Goal: Book appointment/travel/reservation

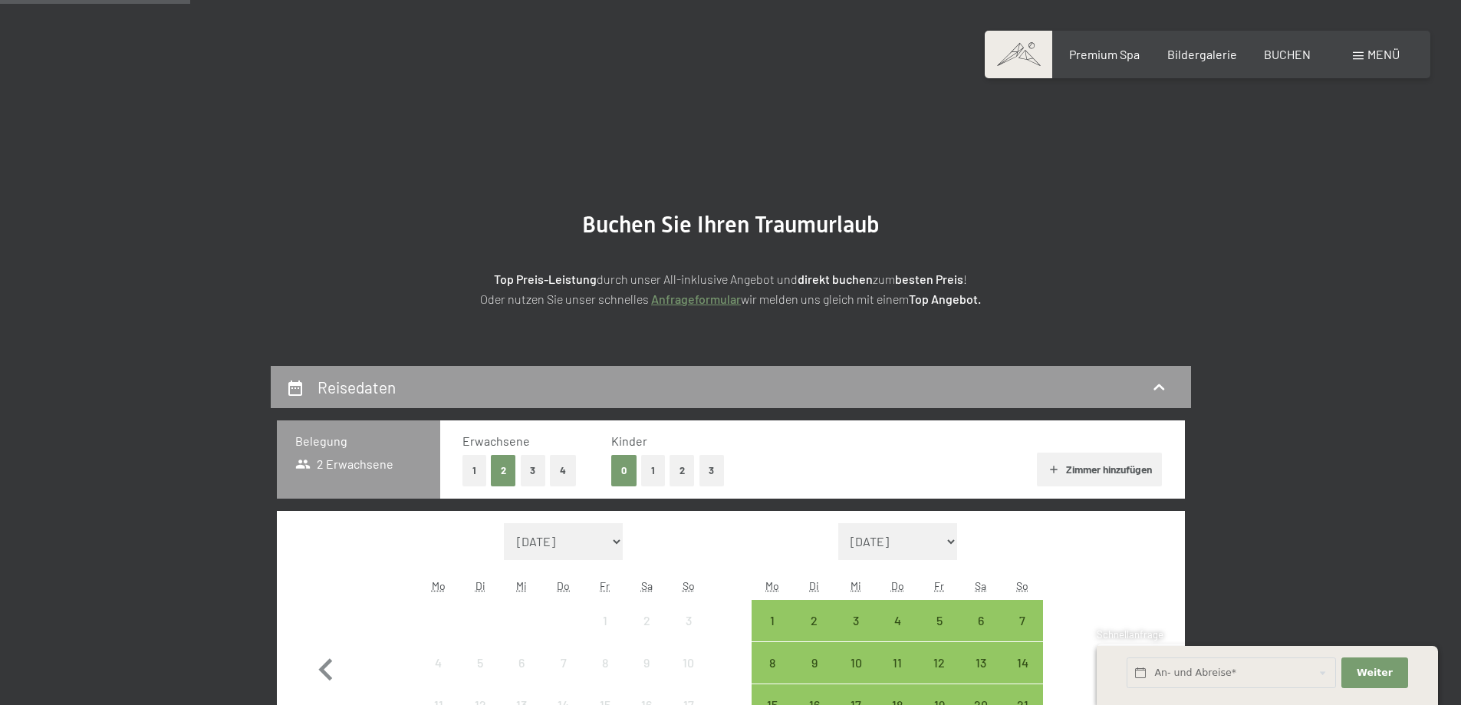
drag, startPoint x: 0, startPoint y: 0, endPoint x: 594, endPoint y: 98, distance: 602.4
click at [595, 523] on select "[DATE] [DATE] [DATE] [DATE] [DATE] [DATE] [DATE] [PERSON_NAME][DATE] [DATE] [DA…" at bounding box center [564, 541] width 120 height 37
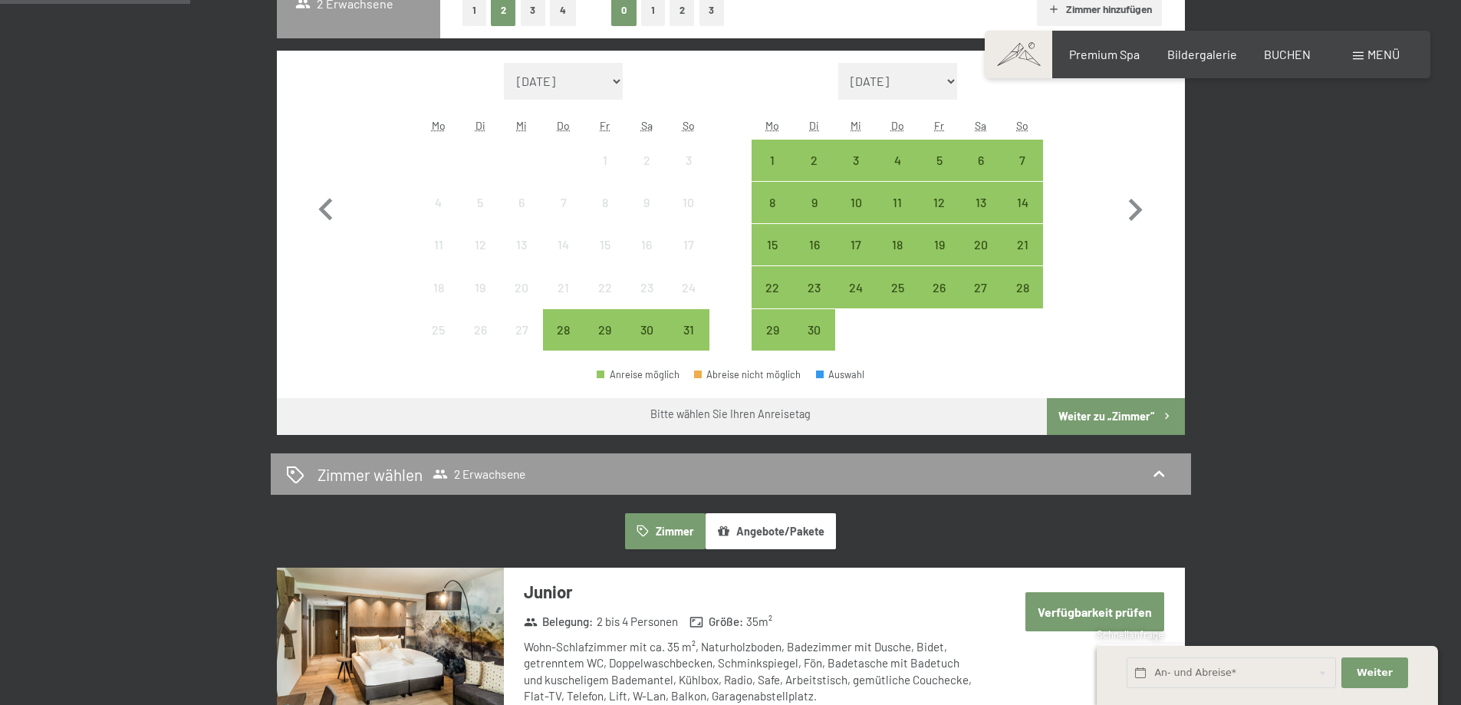
select select "[DATE]"
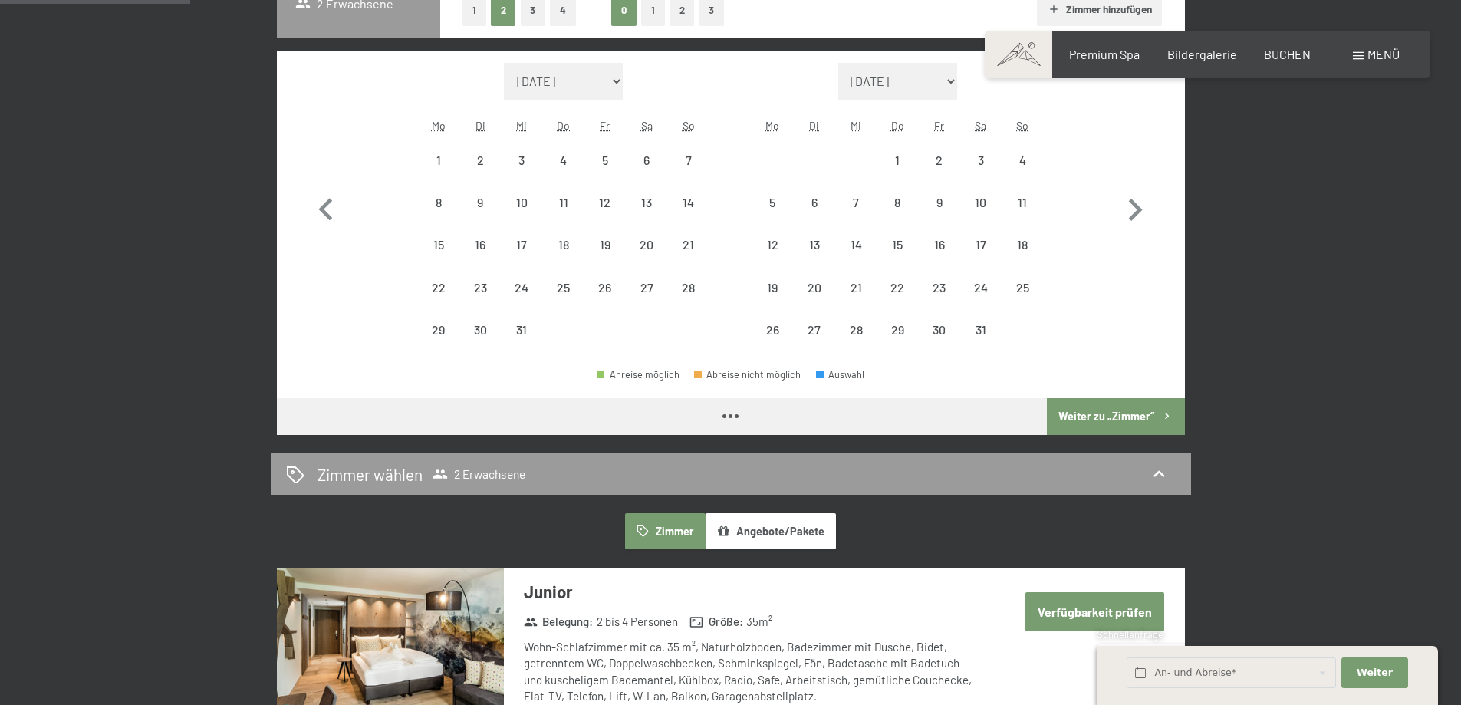
select select "[DATE]"
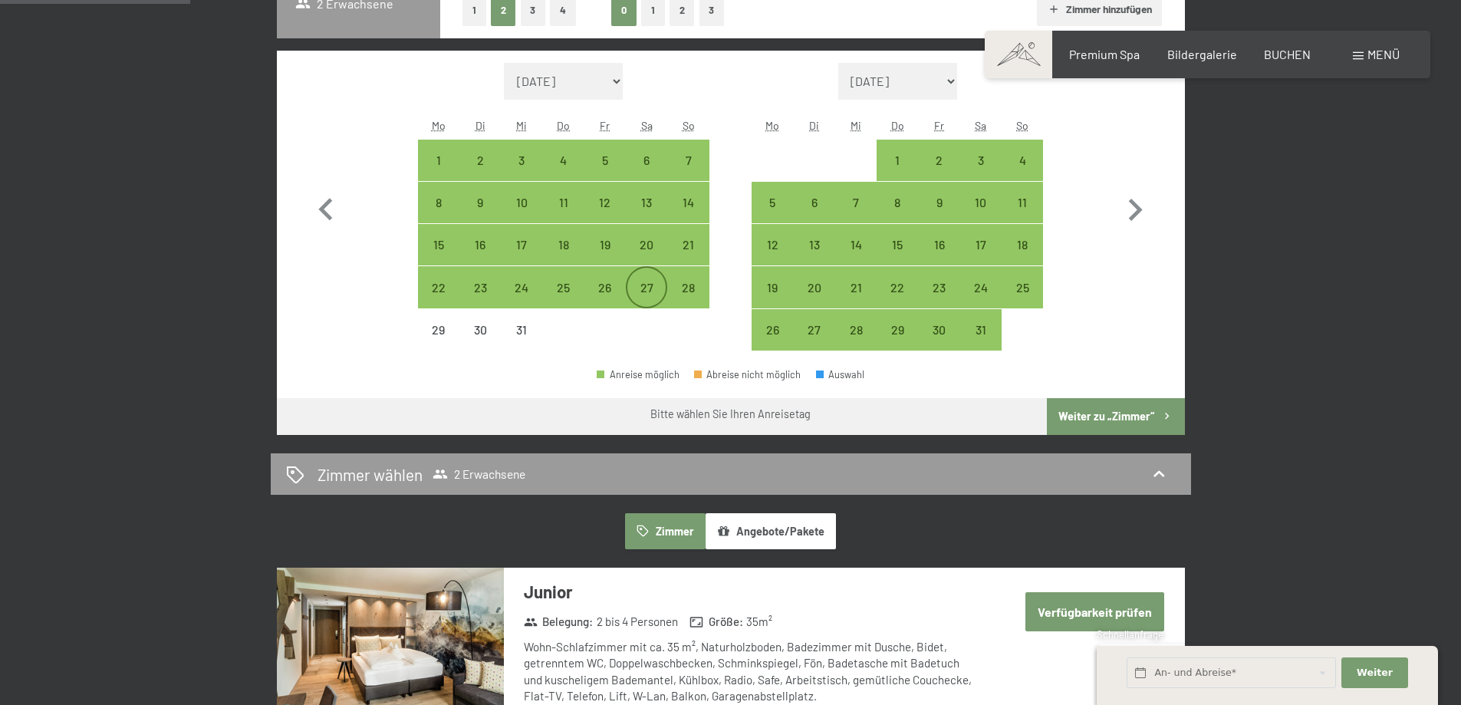
click at [653, 288] on div "27" at bounding box center [646, 300] width 38 height 38
select select "[DATE]"
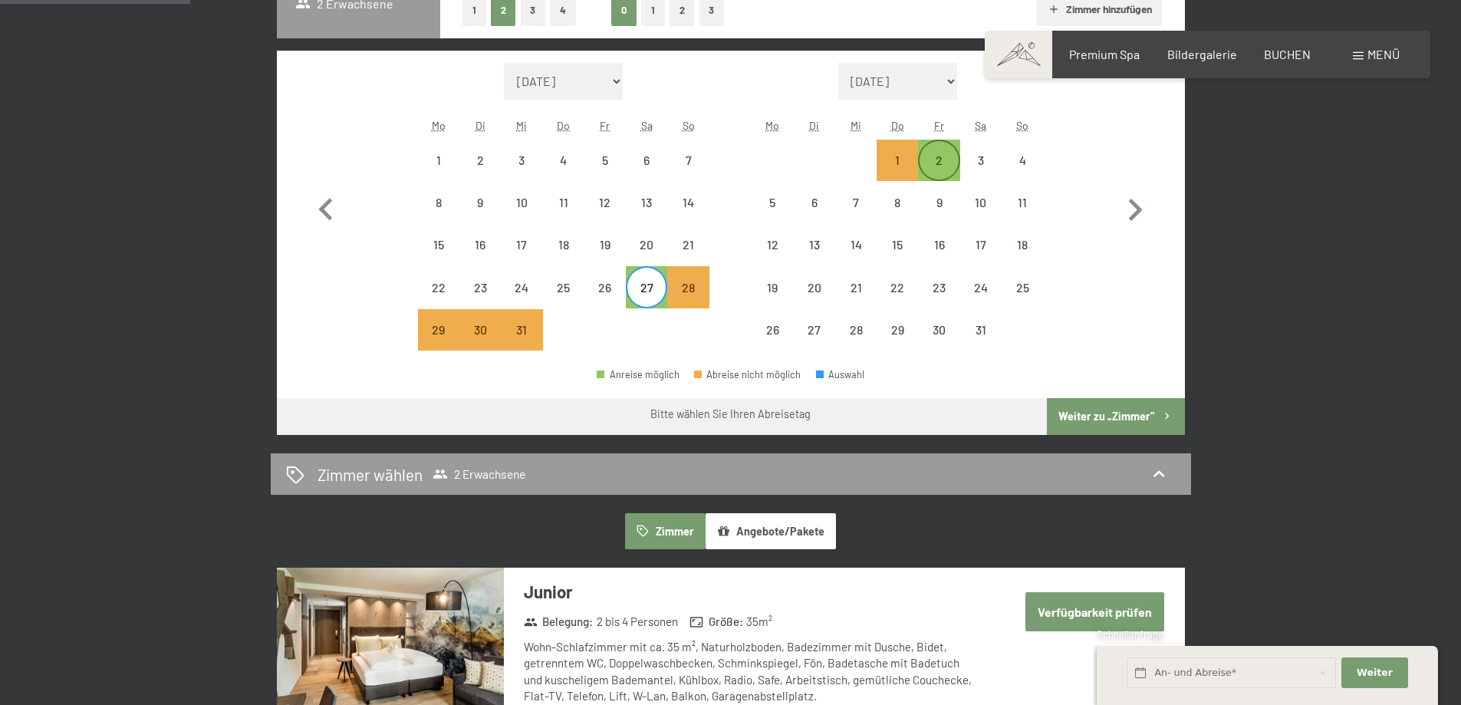
click at [936, 145] on div "2" at bounding box center [939, 160] width 38 height 38
select select "[DATE]"
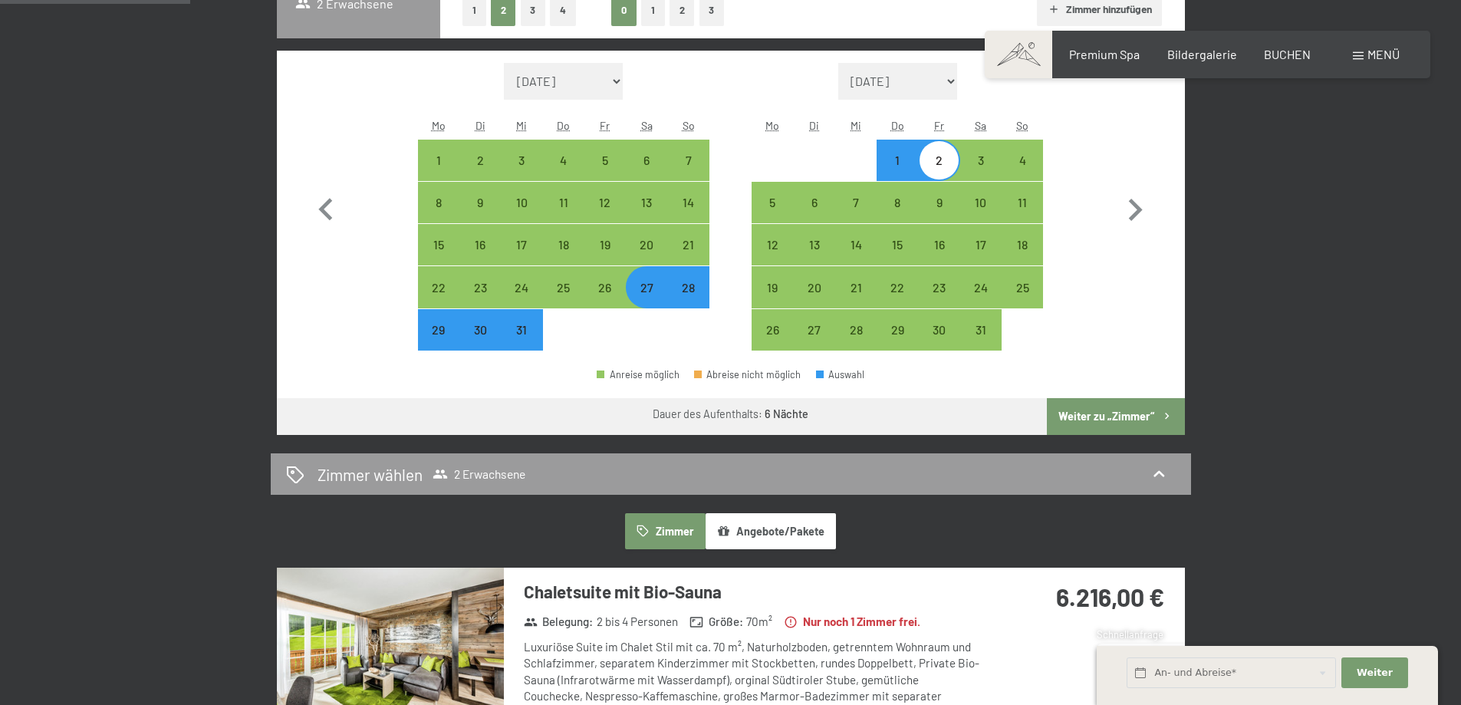
click at [1157, 413] on button "Weiter zu „Zimmer“" at bounding box center [1115, 416] width 137 height 37
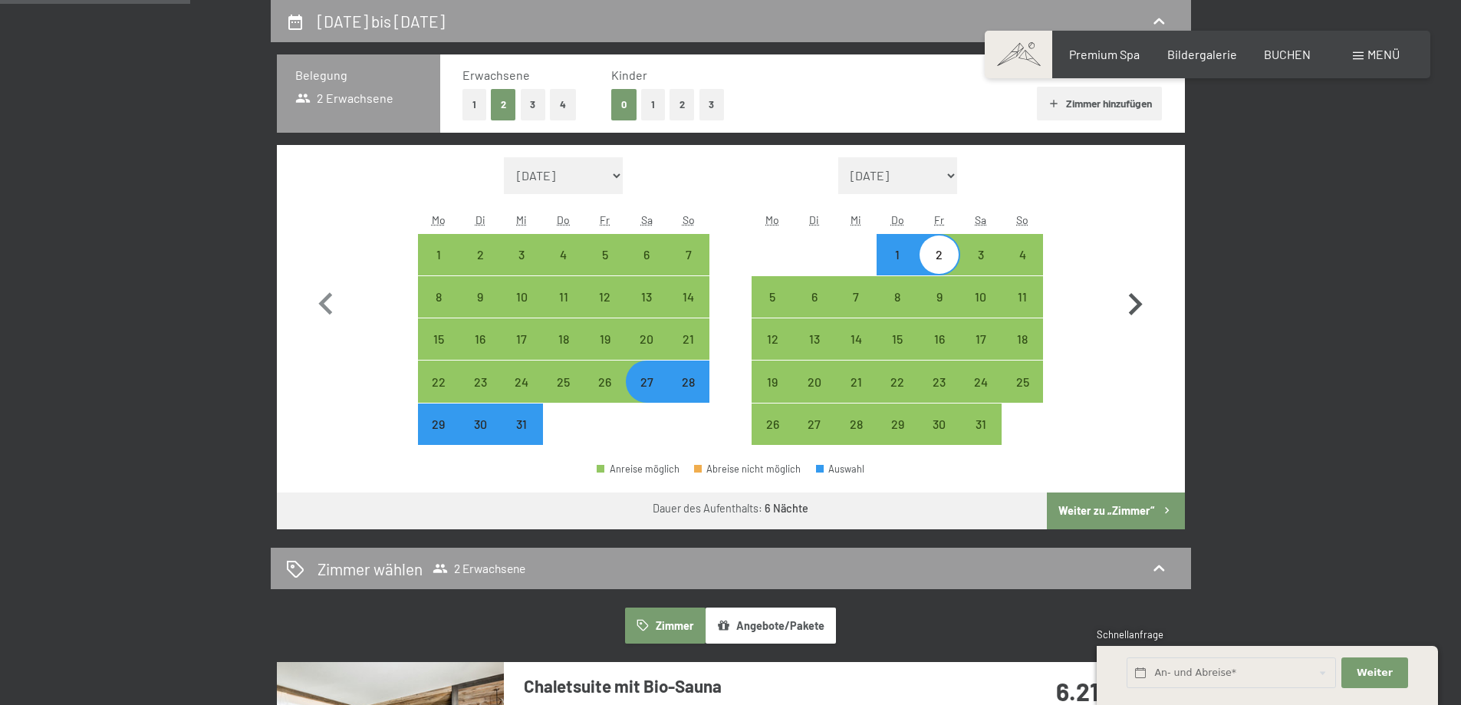
select select "[DATE]"
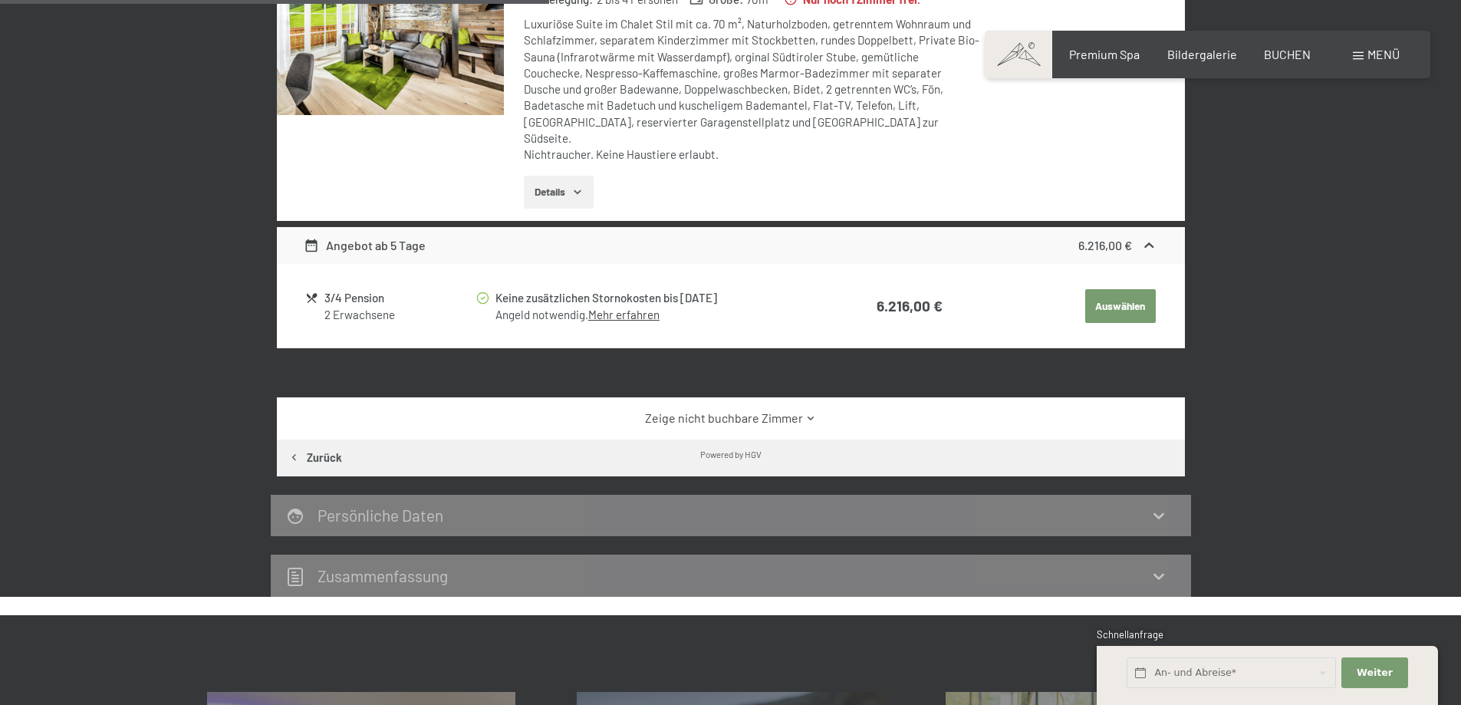
click at [313, 444] on button "Zurück" at bounding box center [315, 457] width 77 height 37
select select "[DATE]"
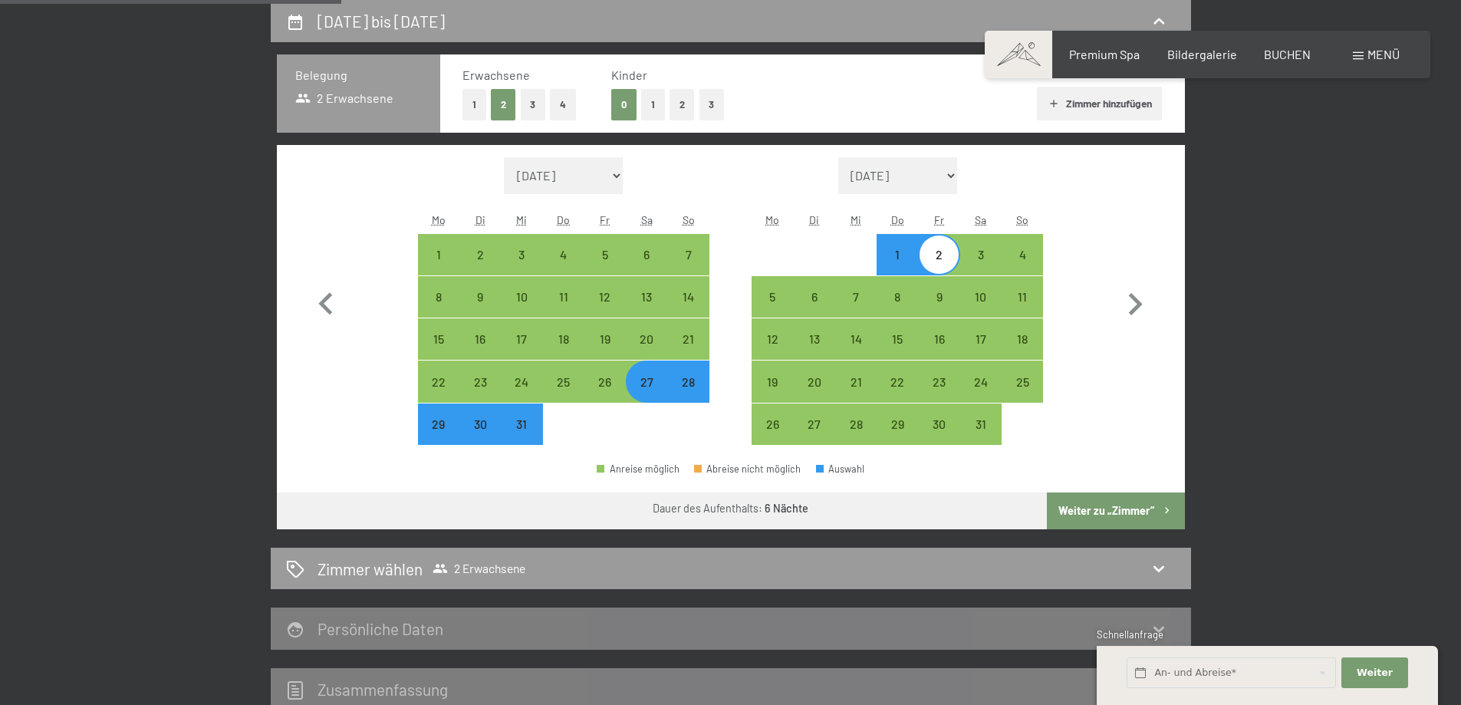
click at [685, 377] on div "28" at bounding box center [688, 395] width 38 height 38
select select "[DATE]"
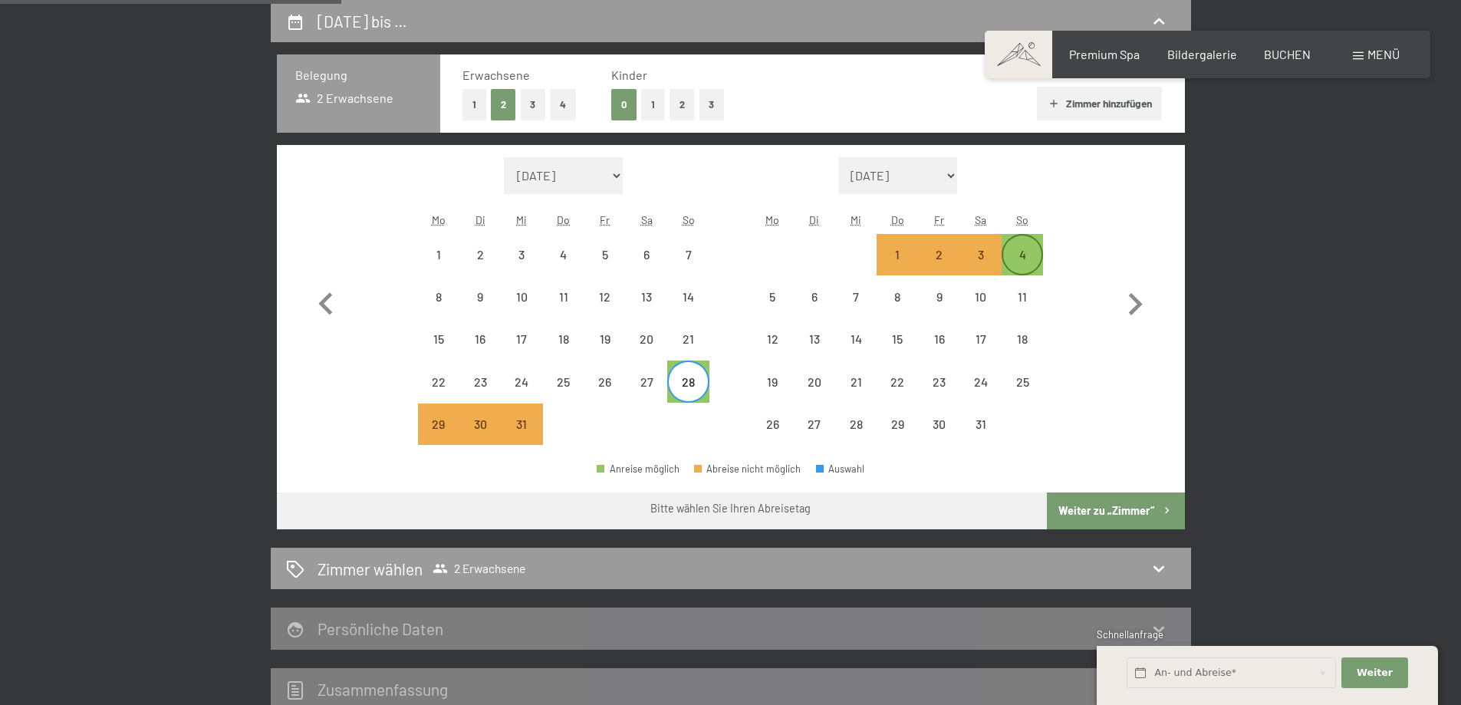
click at [1020, 255] on div "4" at bounding box center [1022, 267] width 38 height 38
select select "[DATE]"
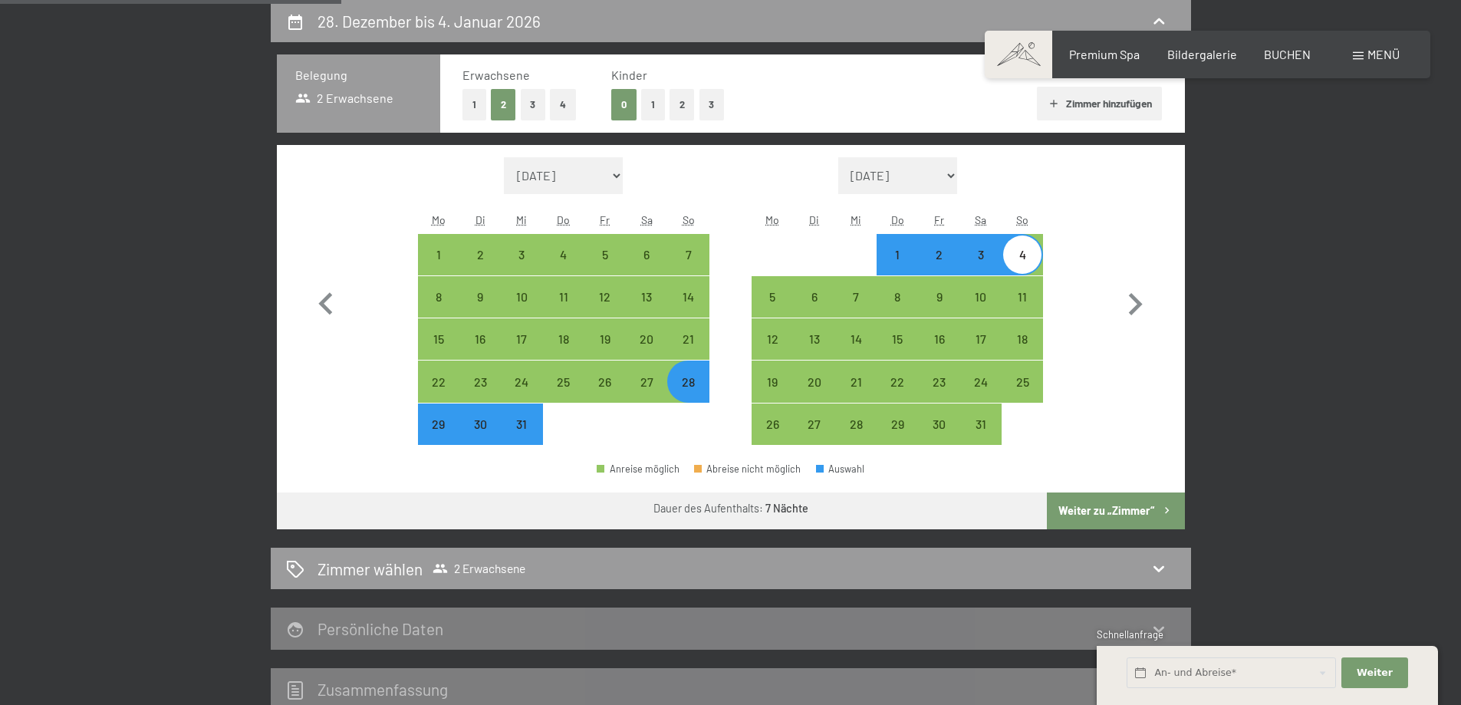
click at [1152, 512] on button "Weiter zu „Zimmer“" at bounding box center [1115, 510] width 137 height 37
select select "[DATE]"
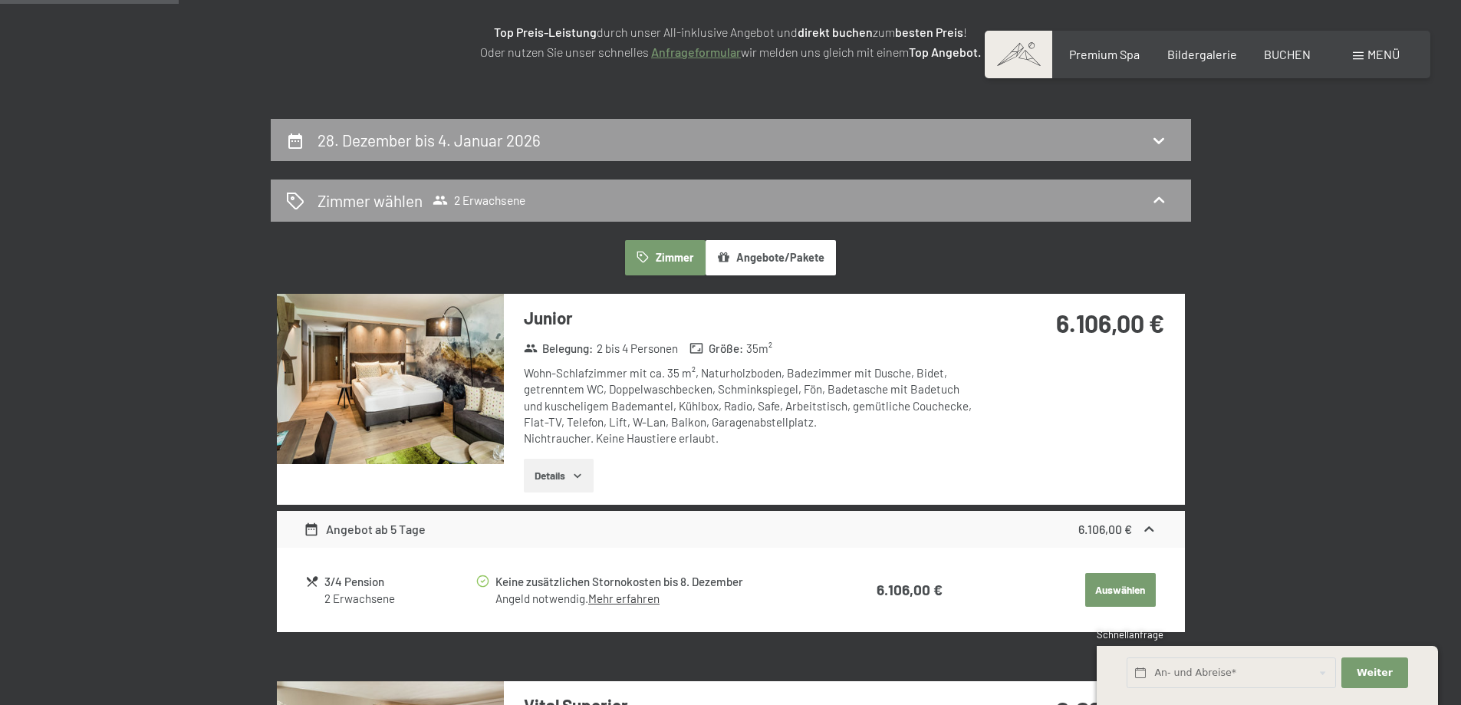
scroll to position [212, 0]
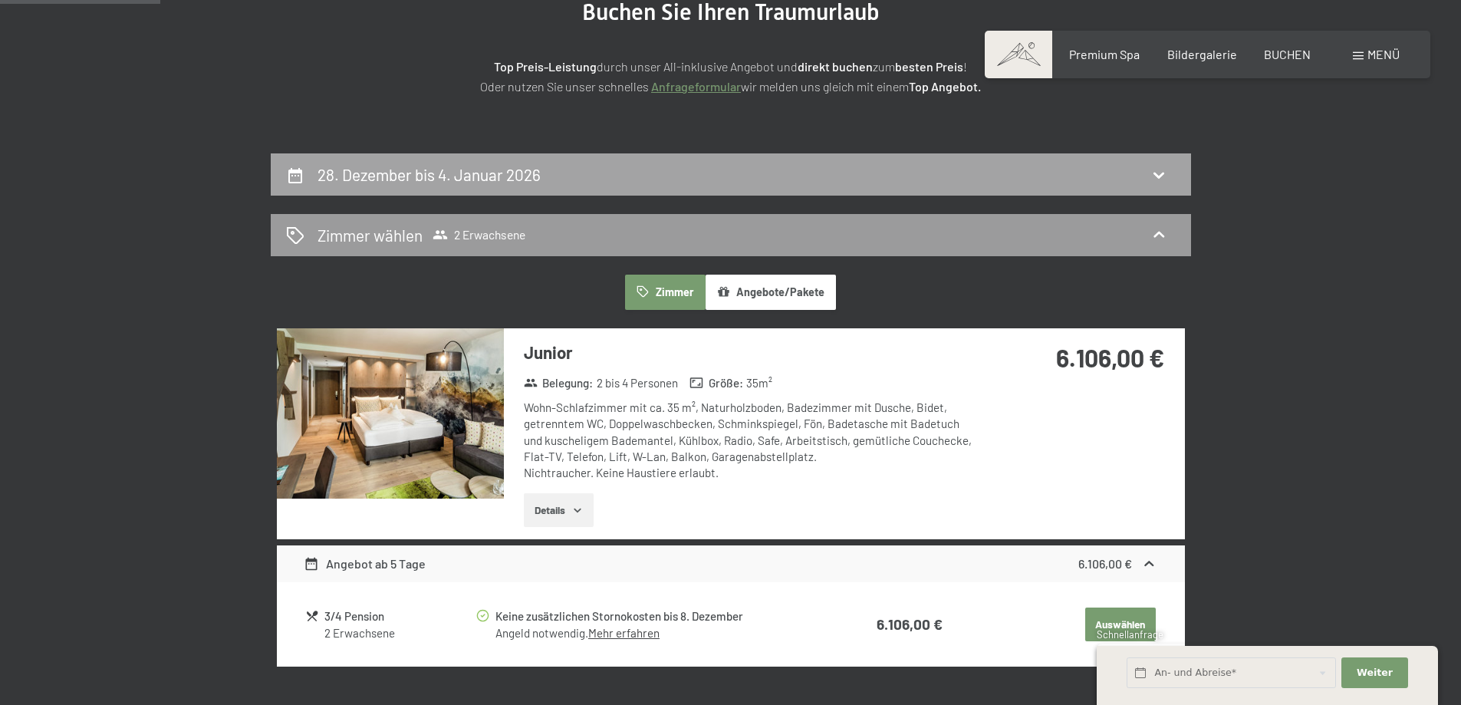
click at [1164, 174] on icon at bounding box center [1159, 175] width 18 height 18
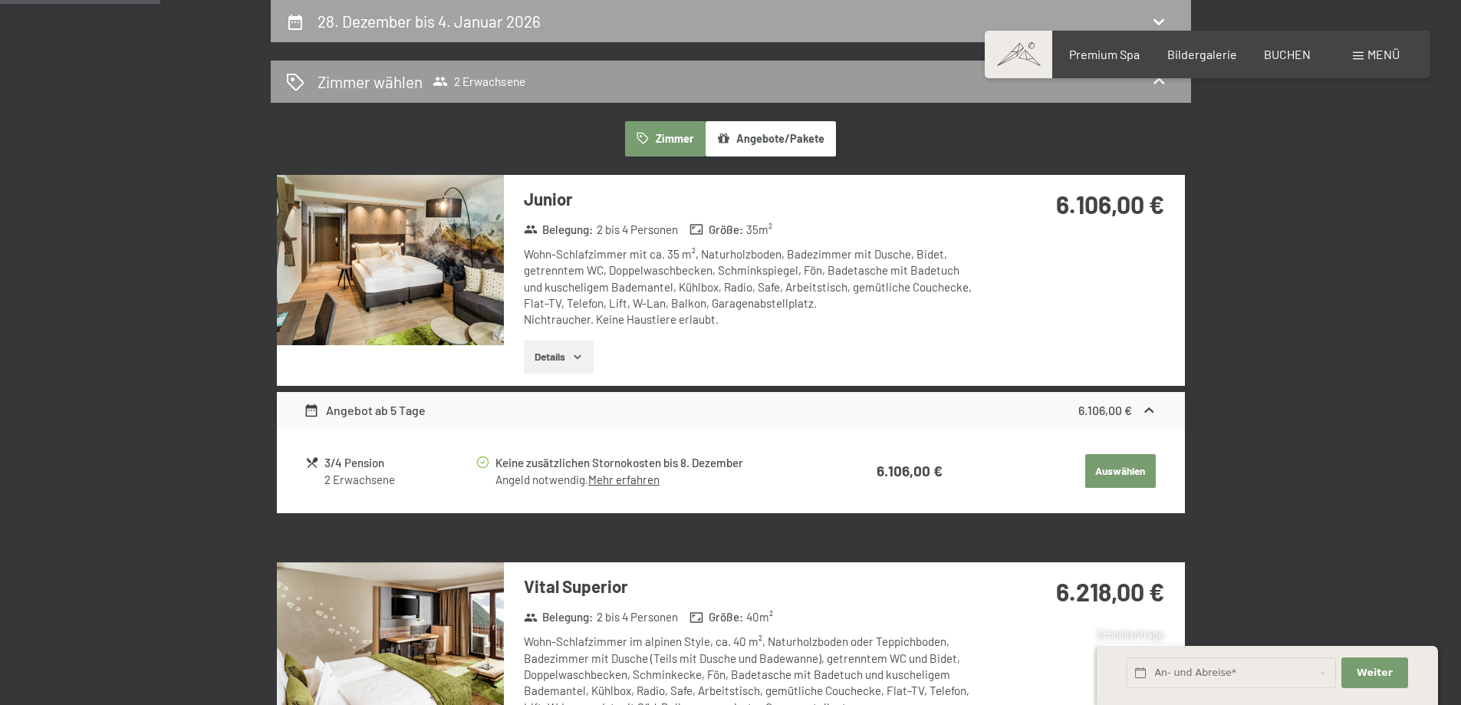
select select "[DATE]"
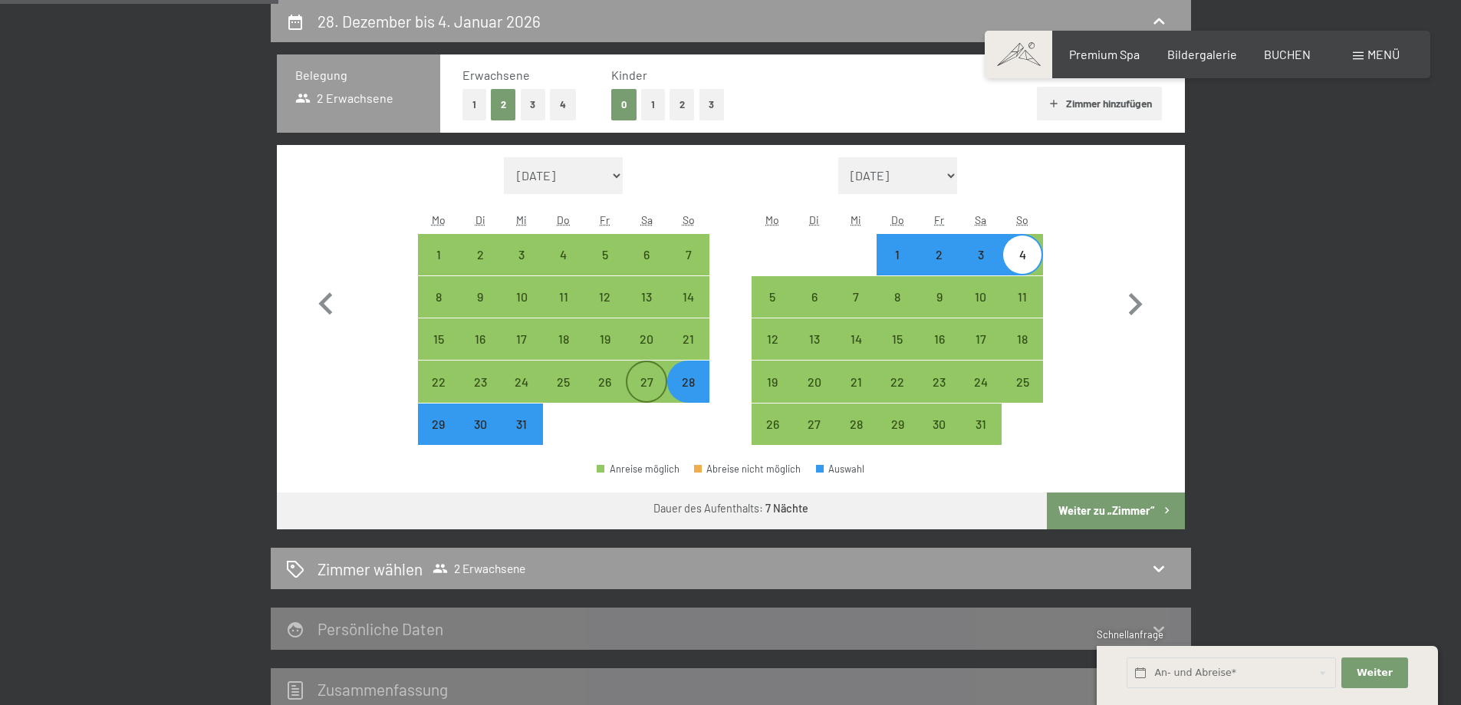
click at [643, 384] on div "27" at bounding box center [646, 395] width 38 height 38
select select "[DATE]"
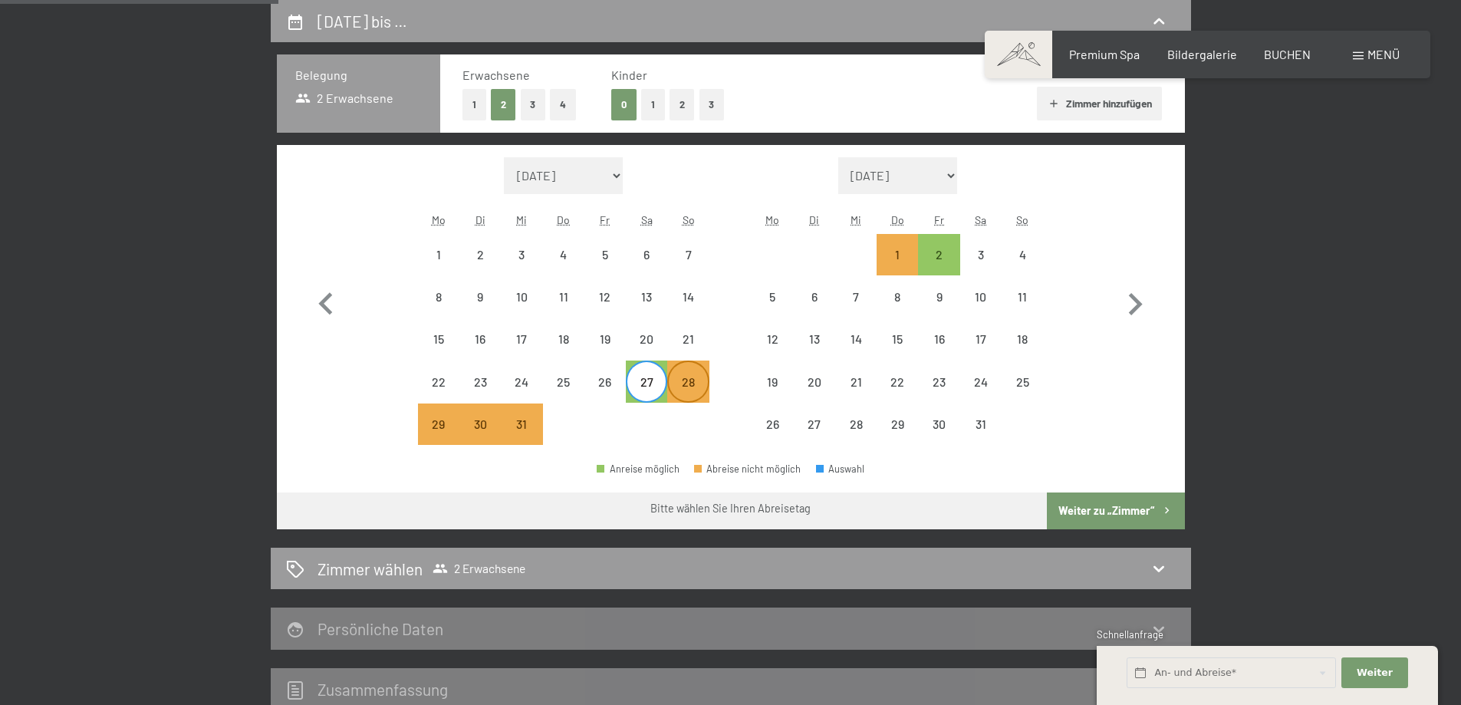
click at [680, 380] on div "28" at bounding box center [688, 395] width 38 height 38
select select "[DATE]"
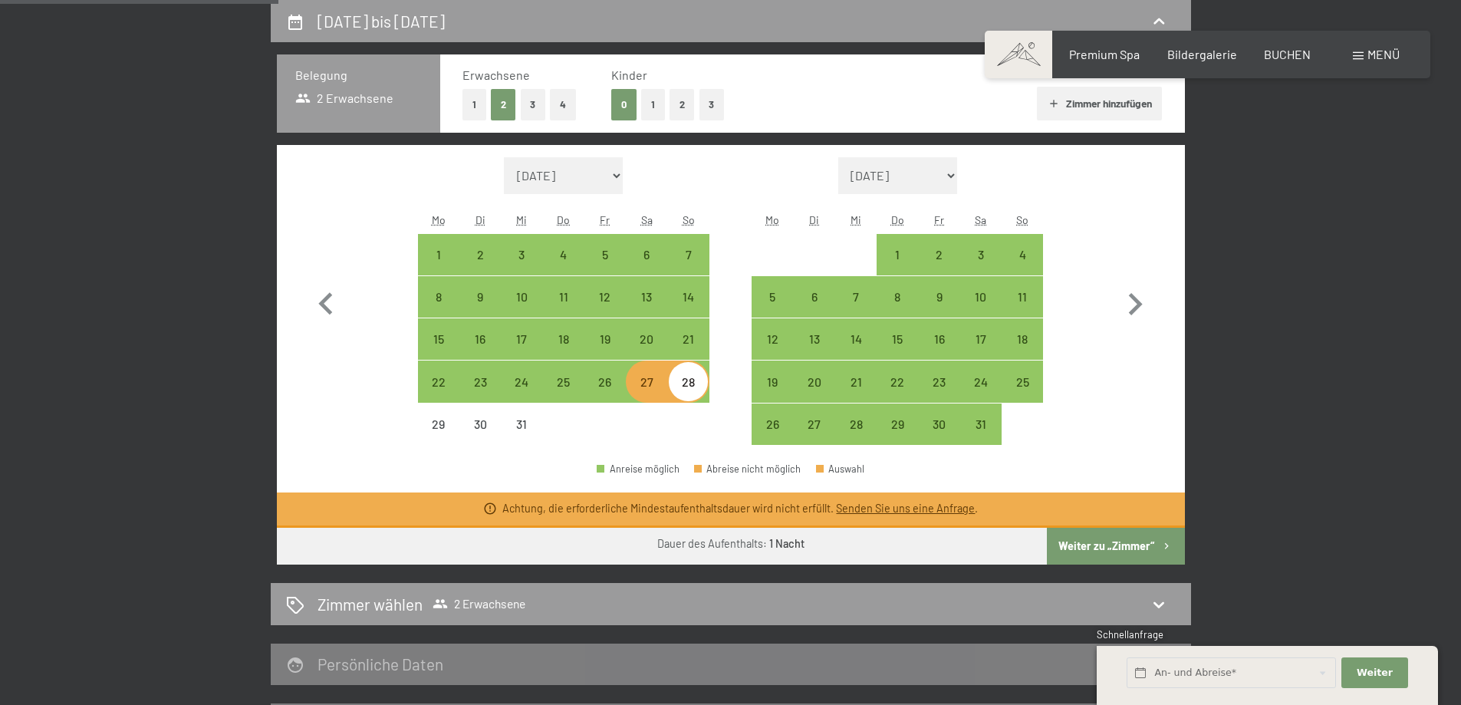
click at [688, 386] on div "28" at bounding box center [688, 395] width 38 height 38
select select "[DATE]"
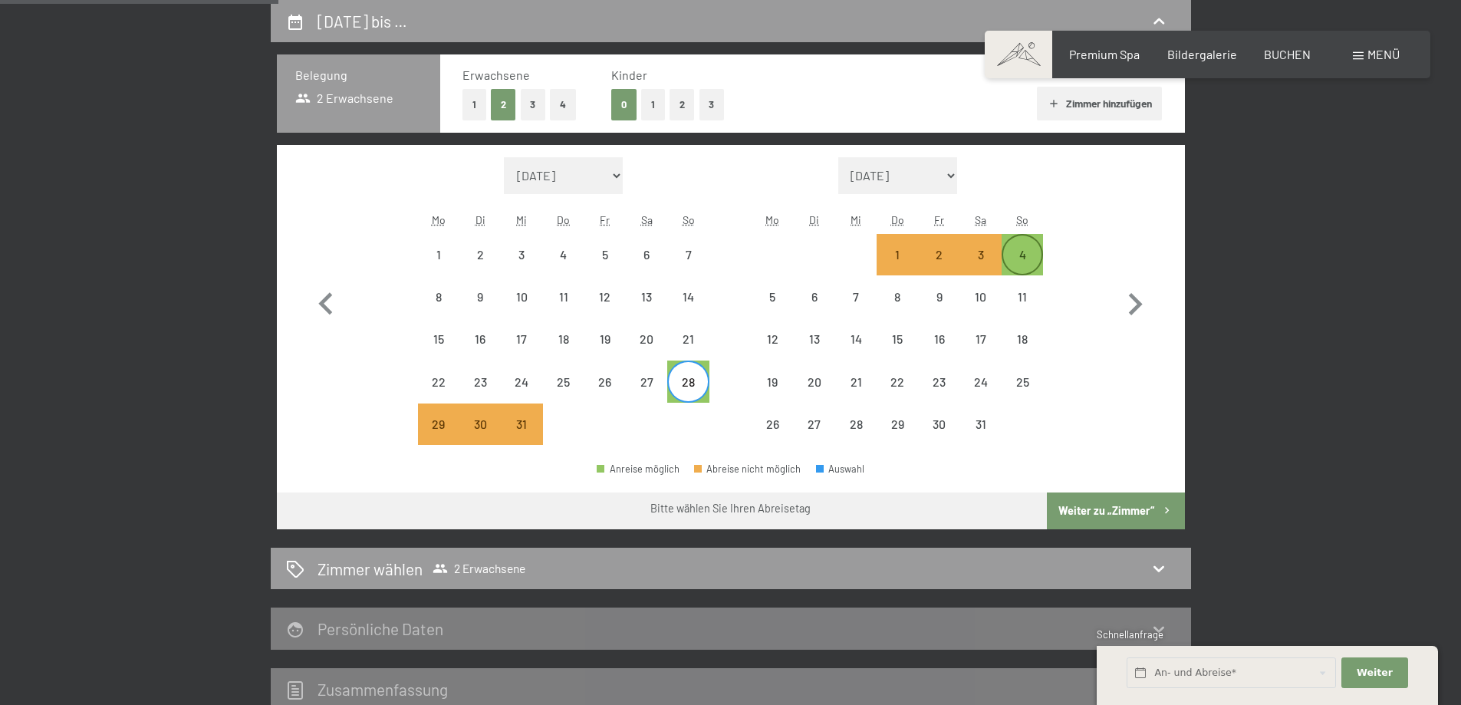
click at [1024, 251] on div "4" at bounding box center [1022, 267] width 38 height 38
select select "[DATE]"
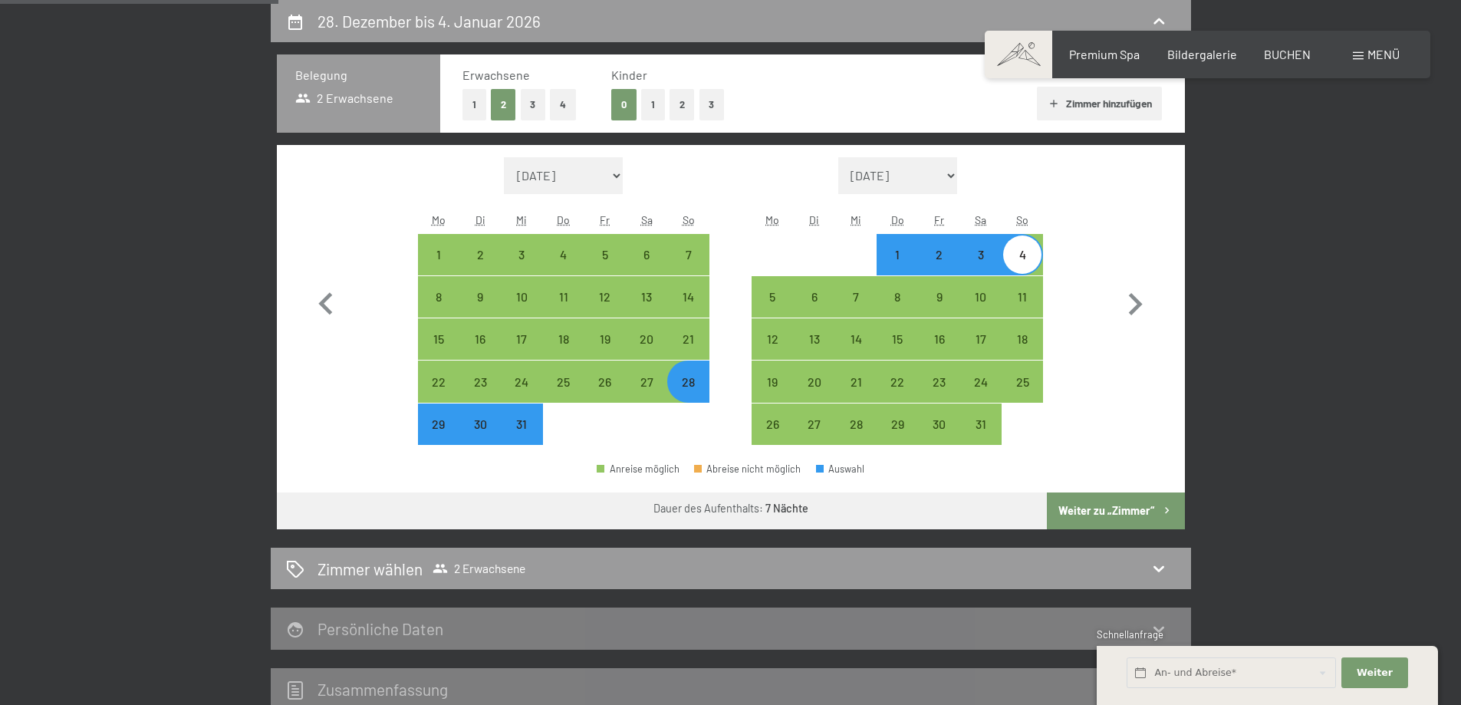
click at [1157, 509] on button "Weiter zu „Zimmer“" at bounding box center [1115, 510] width 137 height 37
select select "[DATE]"
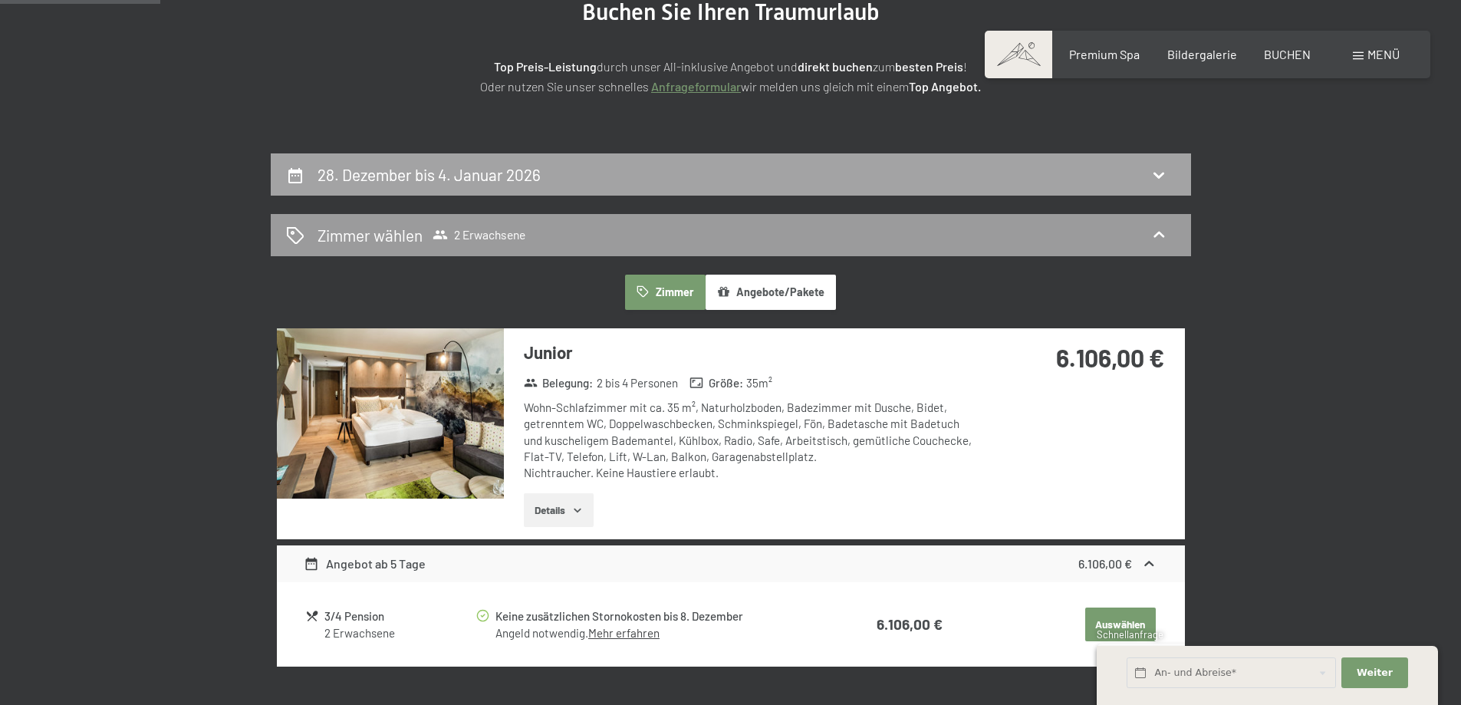
click at [462, 183] on h2 "28. Dezember bis 4. Januar 2026" at bounding box center [429, 174] width 223 height 19
select select "[DATE]"
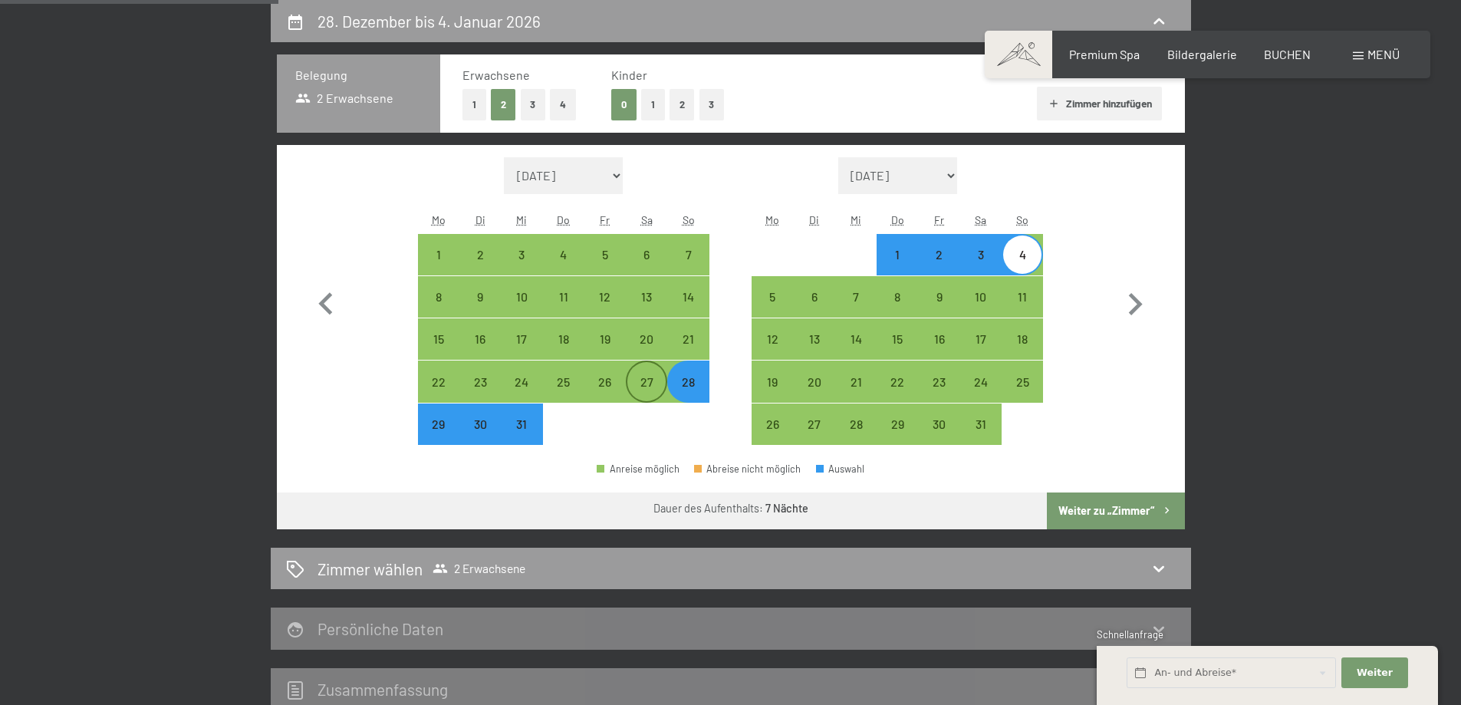
click at [655, 377] on div "27" at bounding box center [646, 395] width 38 height 38
select select "[DATE]"
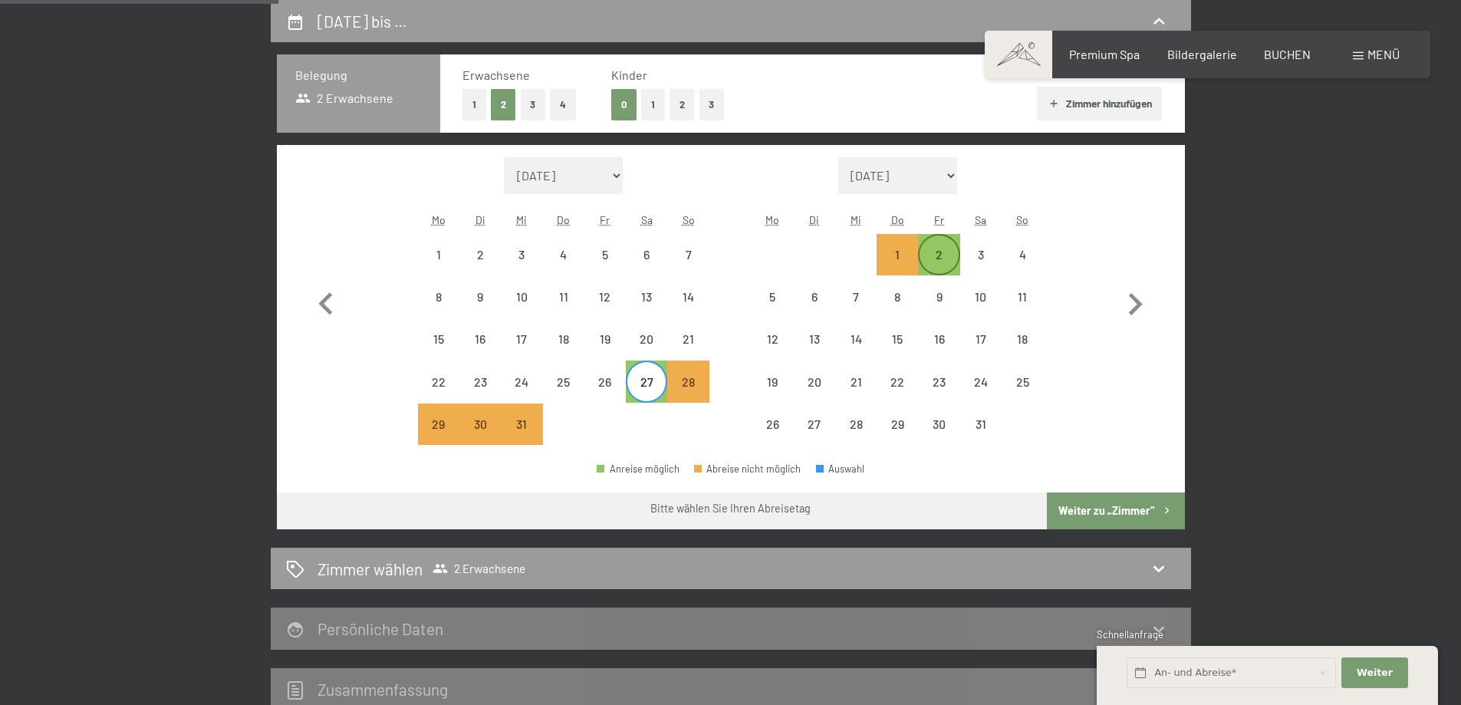
click at [942, 268] on div "2" at bounding box center [939, 267] width 38 height 38
select select "[DATE]"
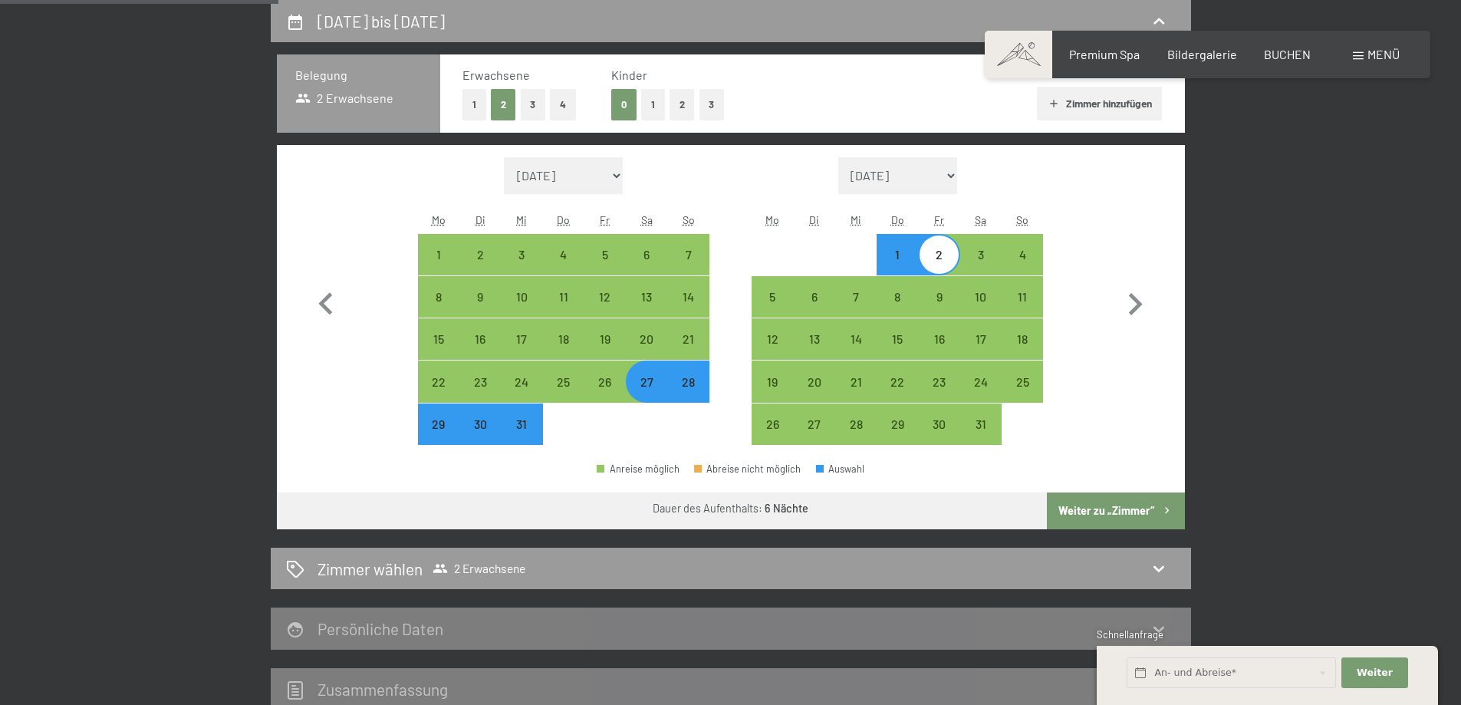
click at [1147, 507] on button "Weiter zu „Zimmer“" at bounding box center [1115, 510] width 137 height 37
select select "[DATE]"
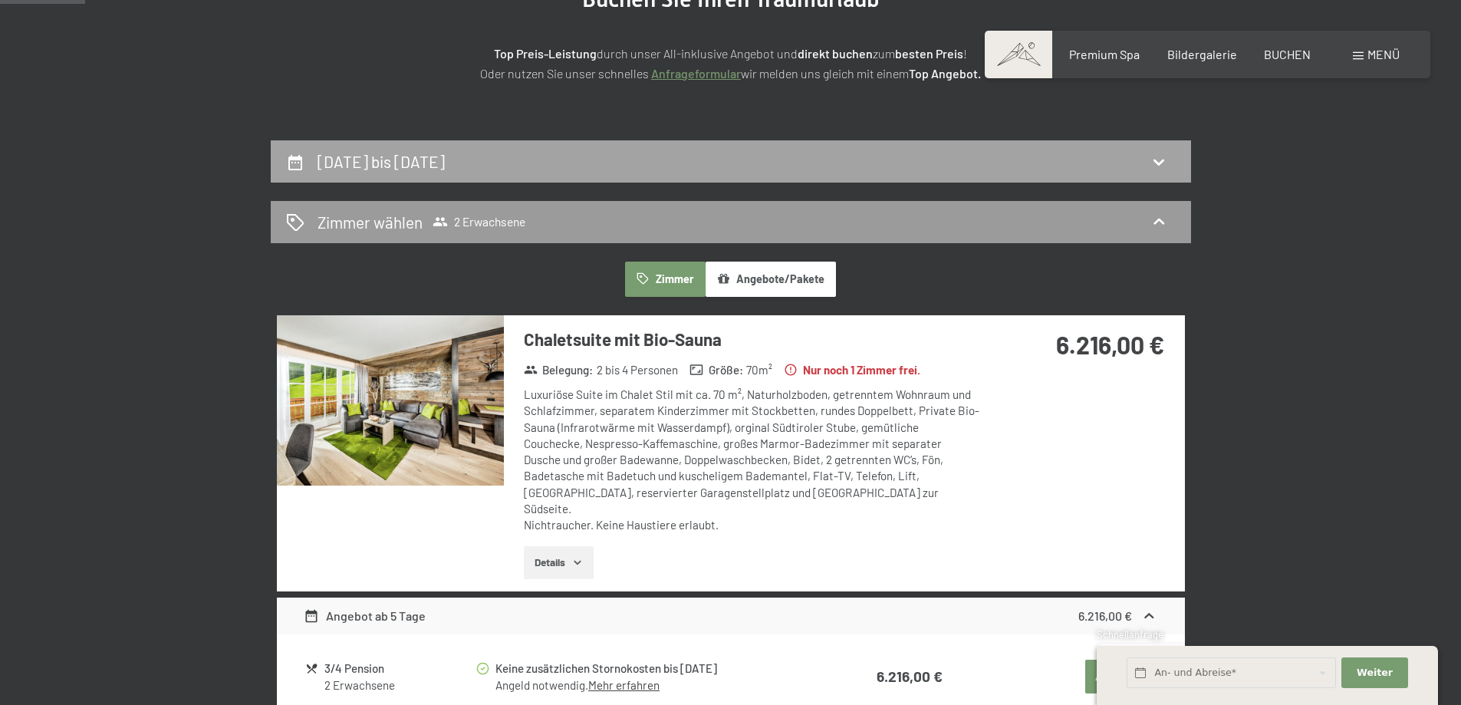
scroll to position [0, 0]
